Goal: Information Seeking & Learning: Learn about a topic

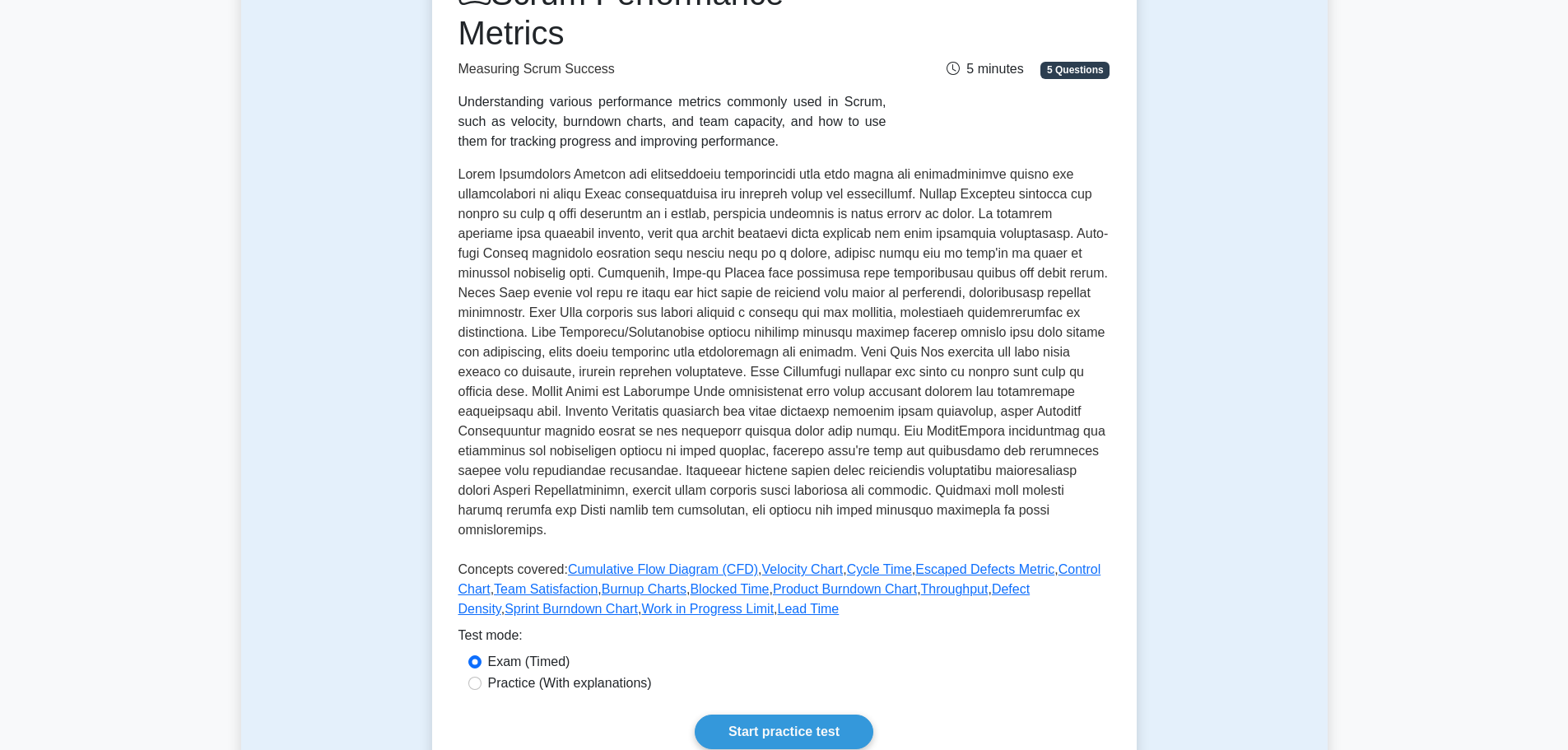
scroll to position [281, 0]
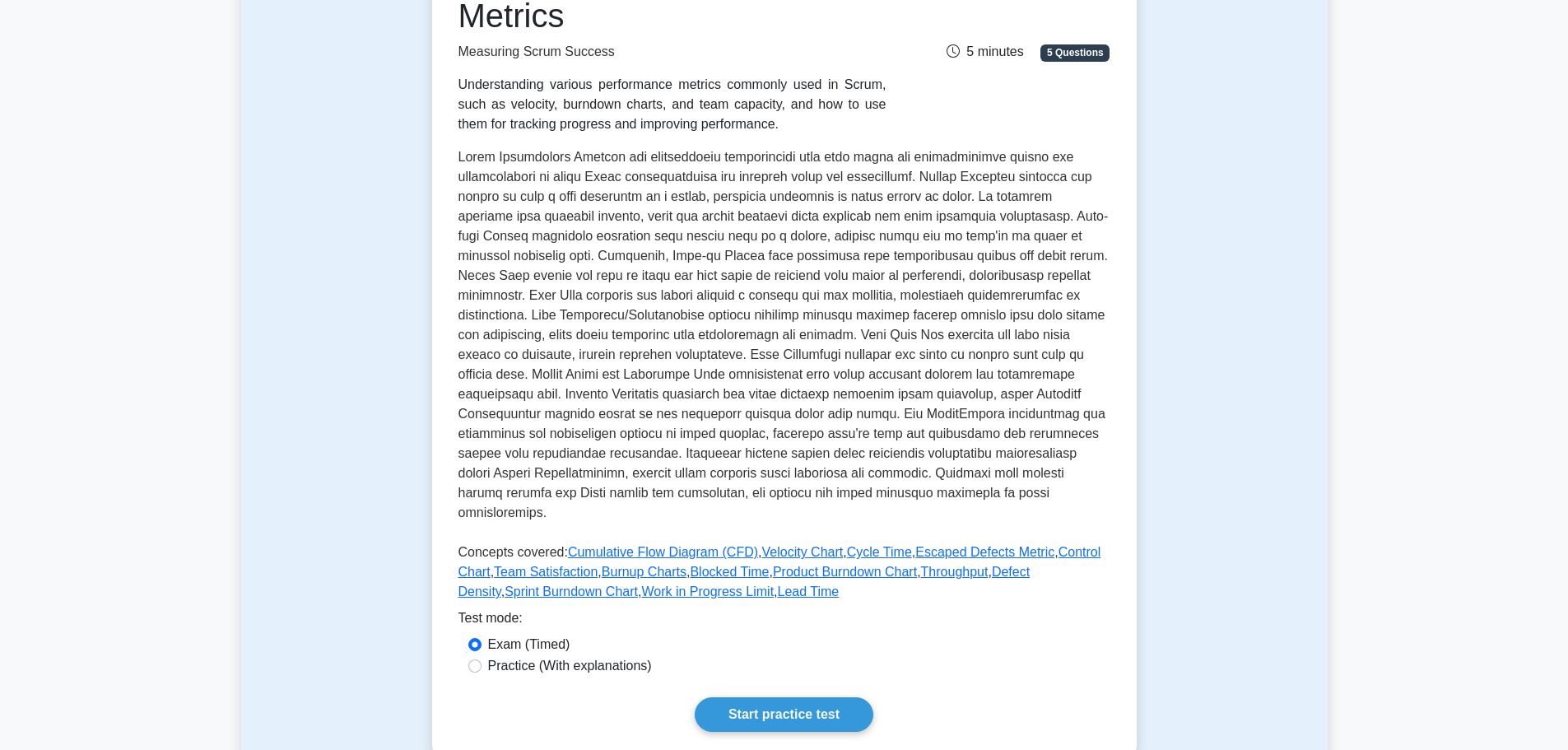
click at [1233, 472] on div "Test Flashcards Scrum Performance Metrics Measuring Scrum Success Understanding…" at bounding box center [785, 320] width 1087 height 953
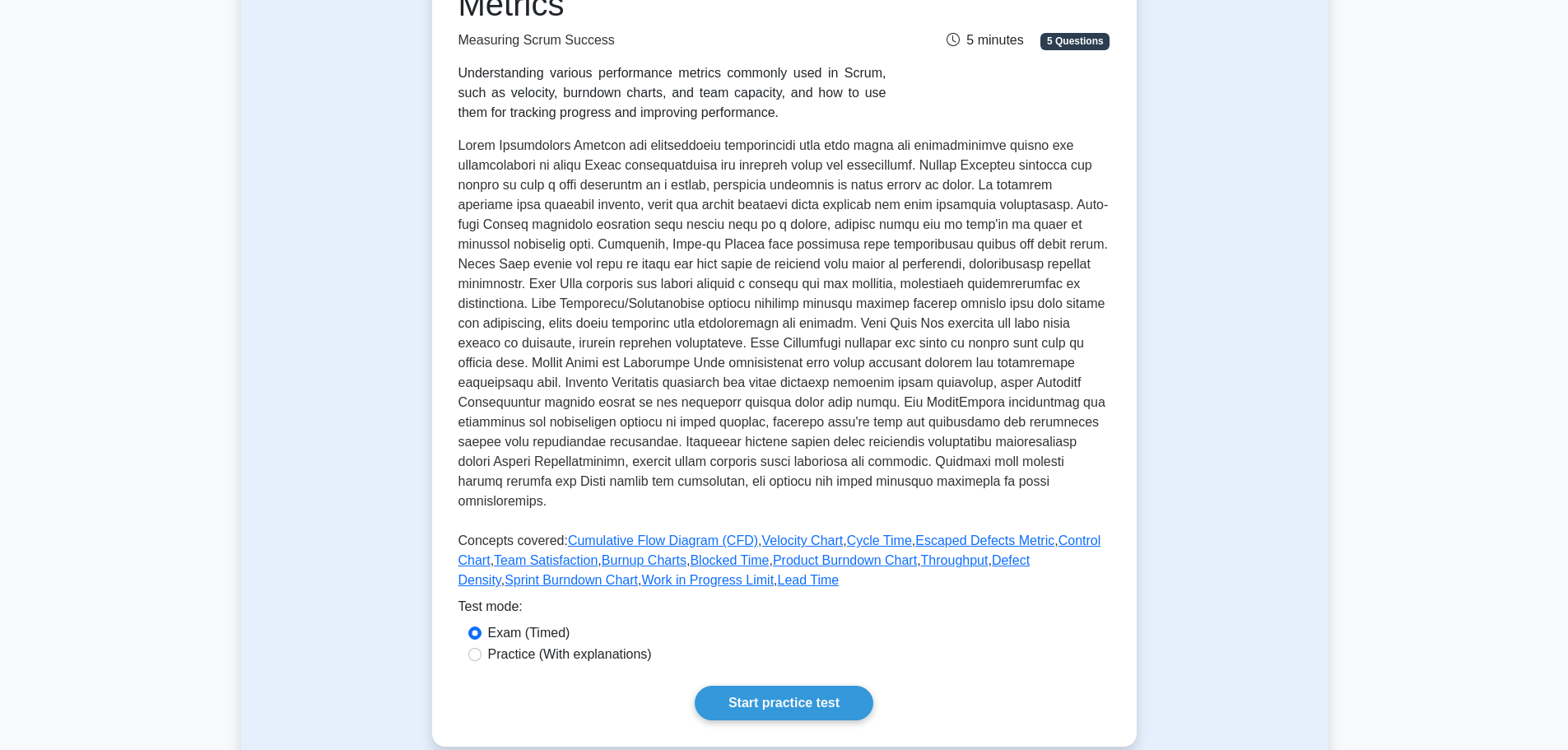
scroll to position [298, 0]
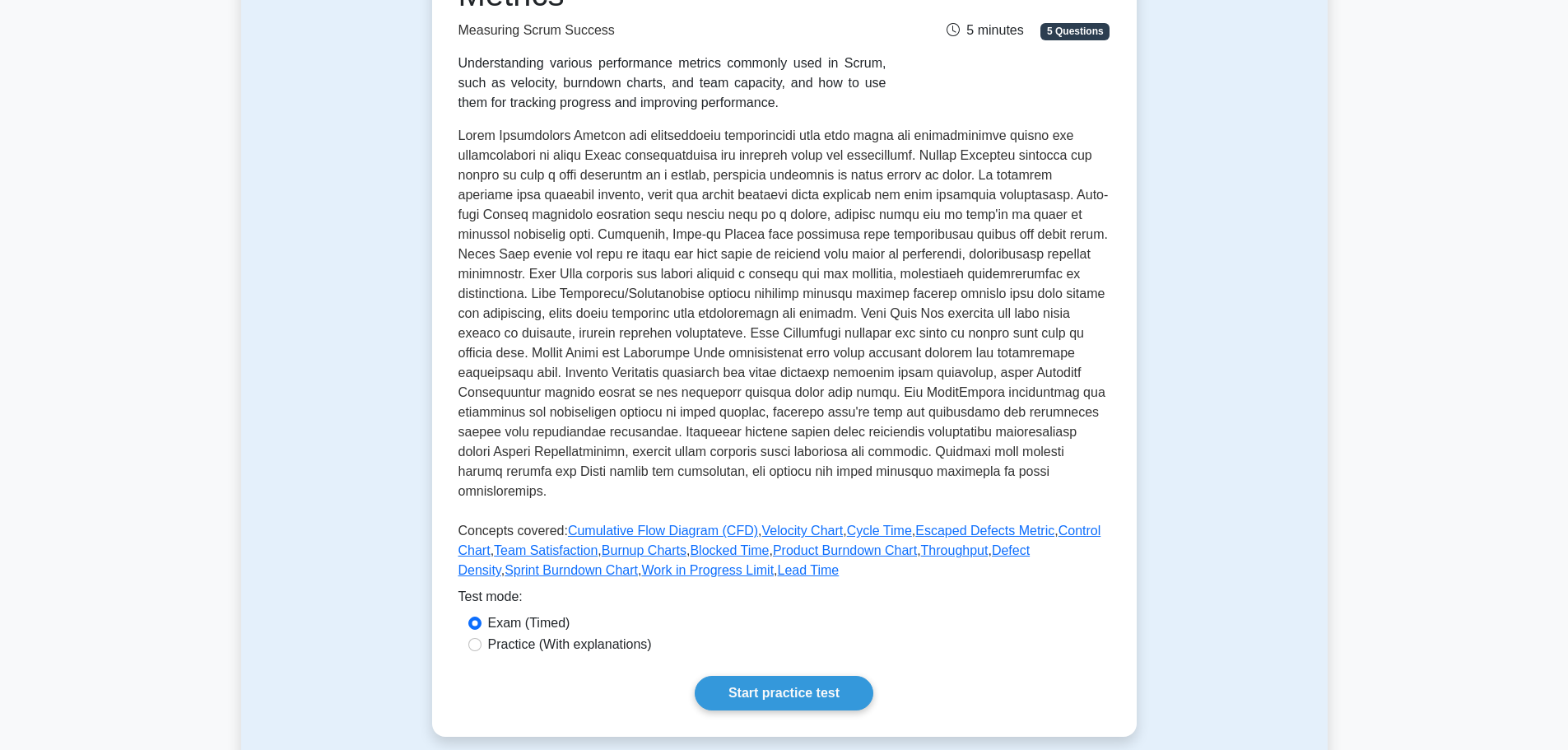
click at [970, 384] on p at bounding box center [784, 317] width 652 height 382
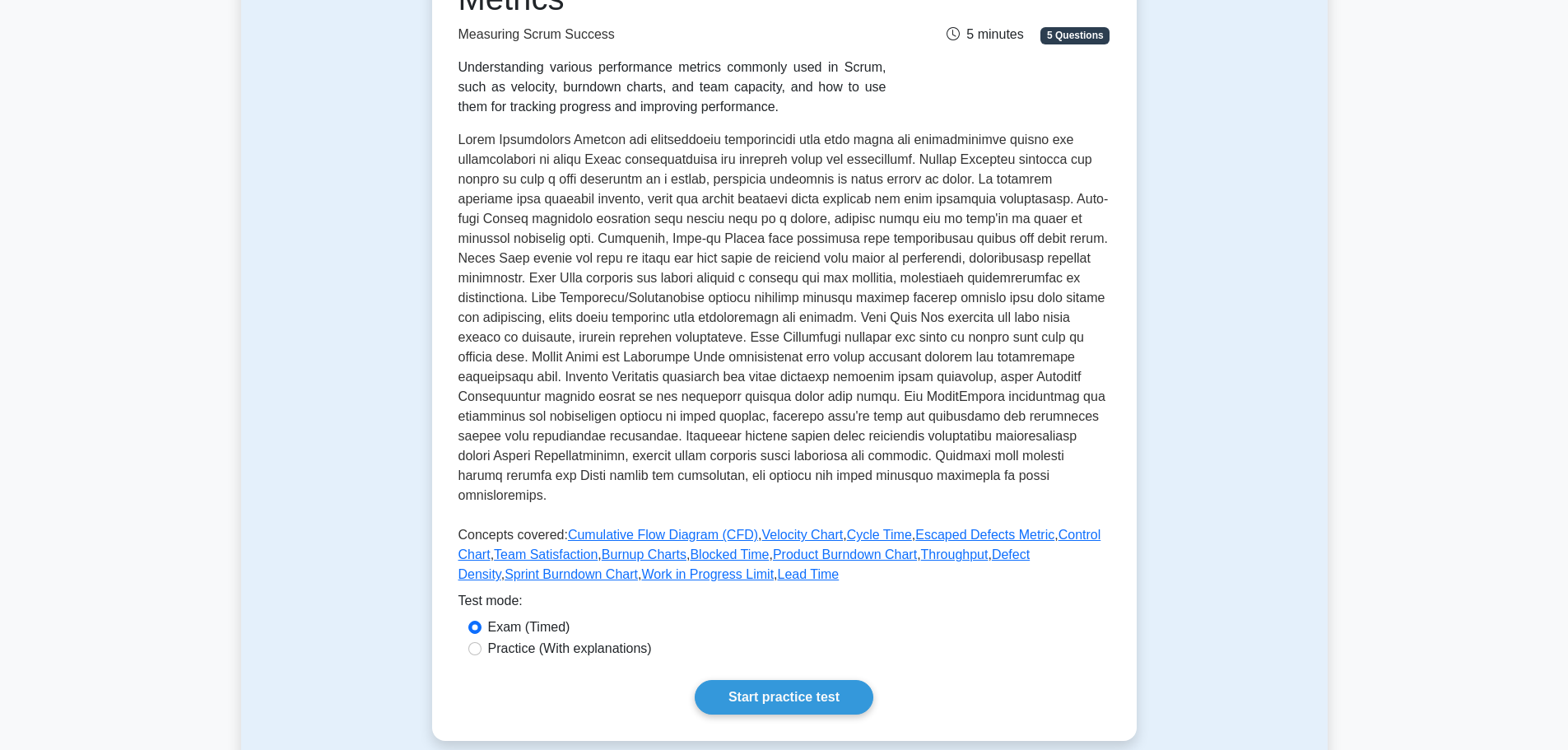
click at [1192, 542] on div "Test Flashcards Scrum Performance Metrics Measuring Scrum Success Understanding…" at bounding box center [785, 303] width 1087 height 953
